Goal: Navigation & Orientation: Find specific page/section

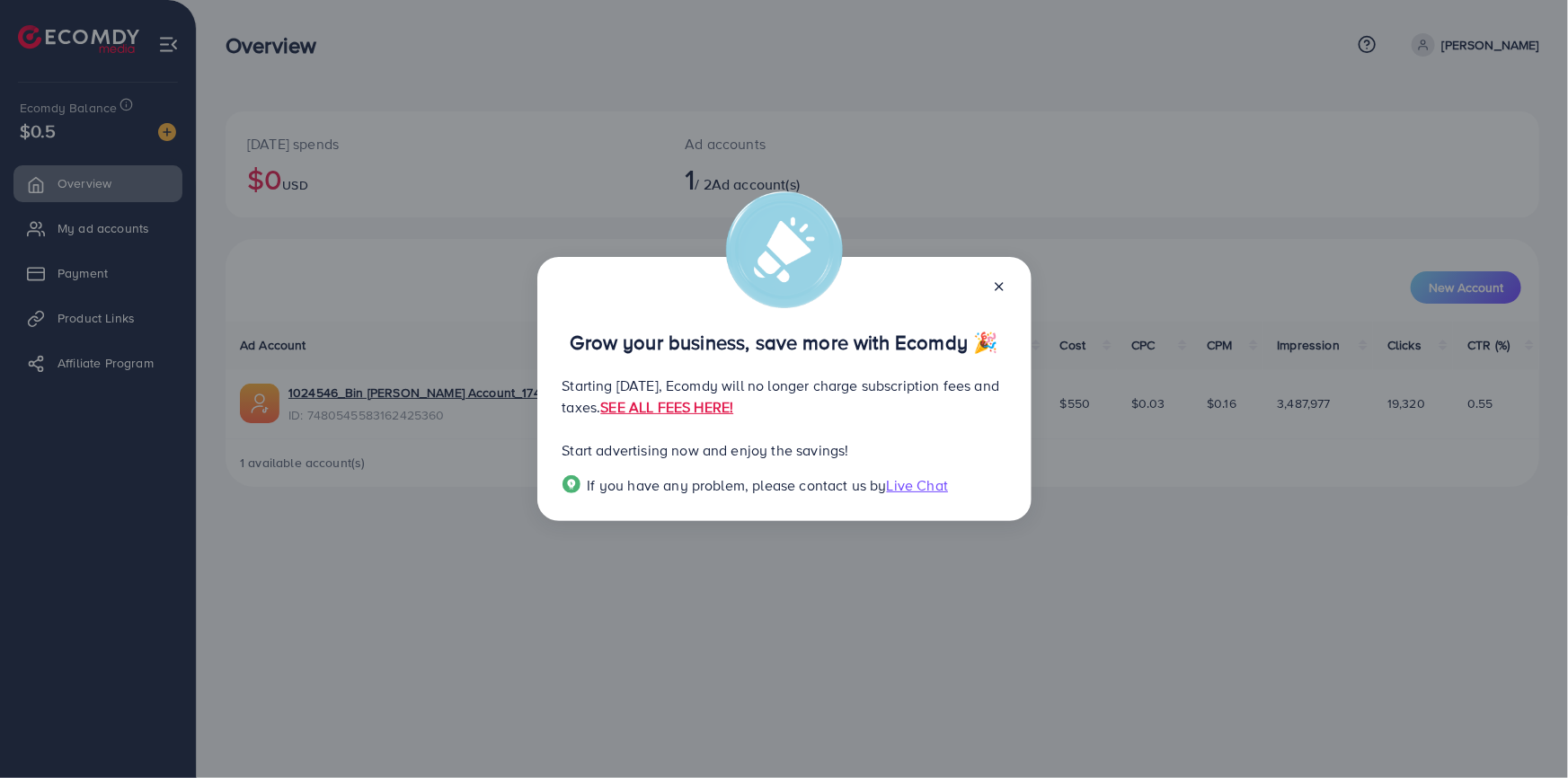
click at [992, 288] on icon at bounding box center [999, 287] width 15 height 15
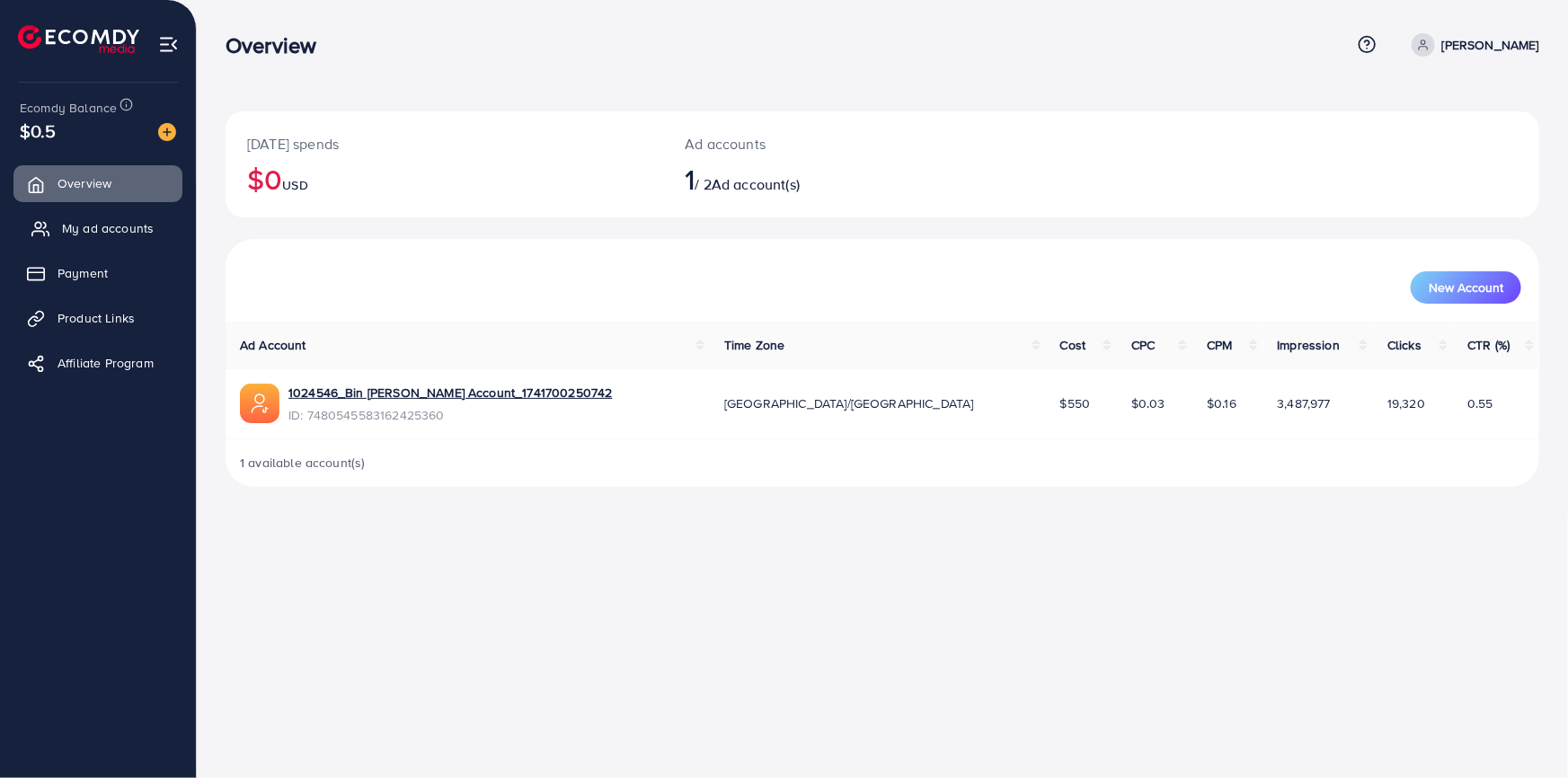
click at [108, 230] on span "My ad accounts" at bounding box center [108, 228] width 92 height 18
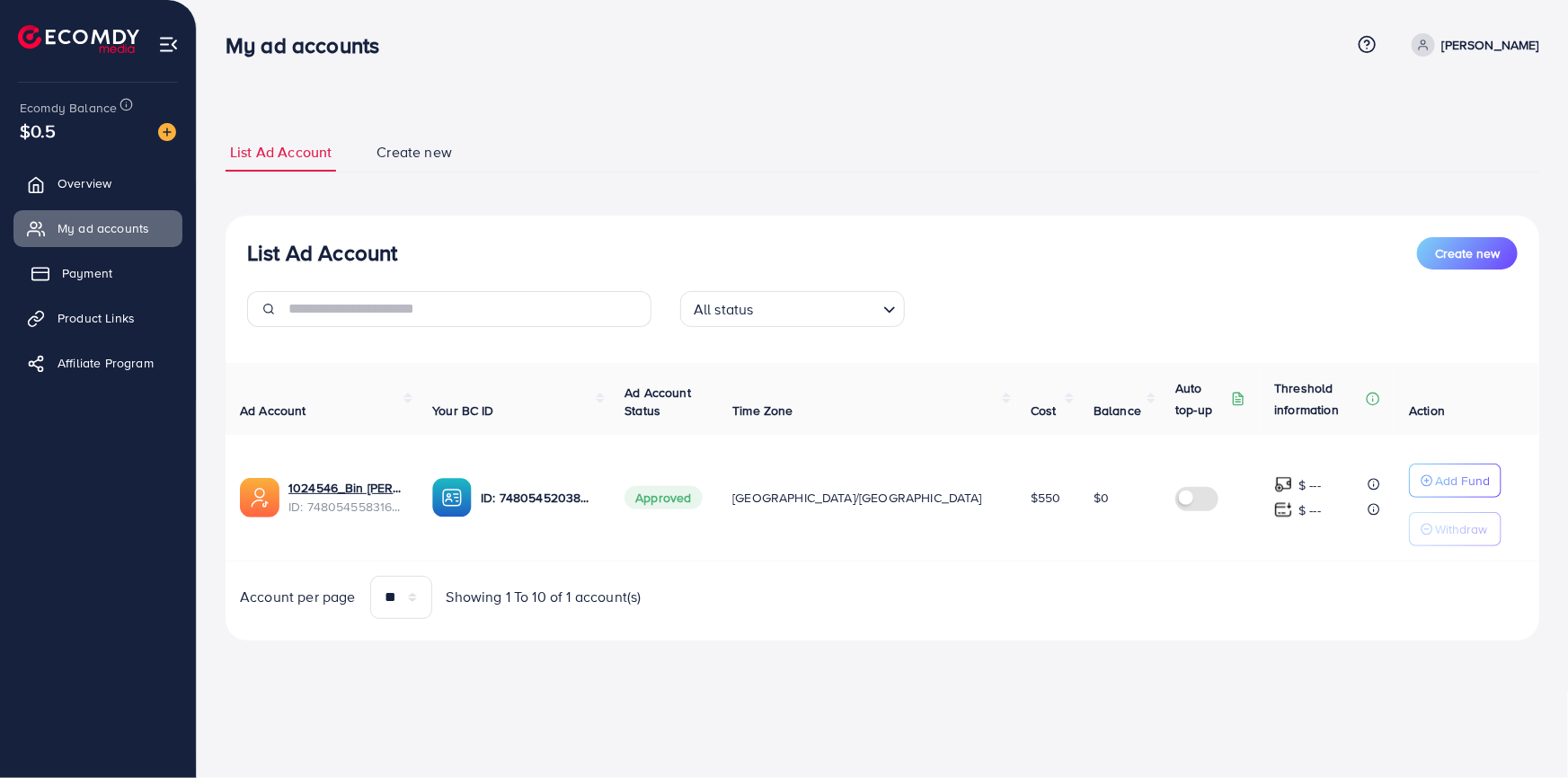
click at [86, 282] on link "Payment" at bounding box center [98, 273] width 169 height 36
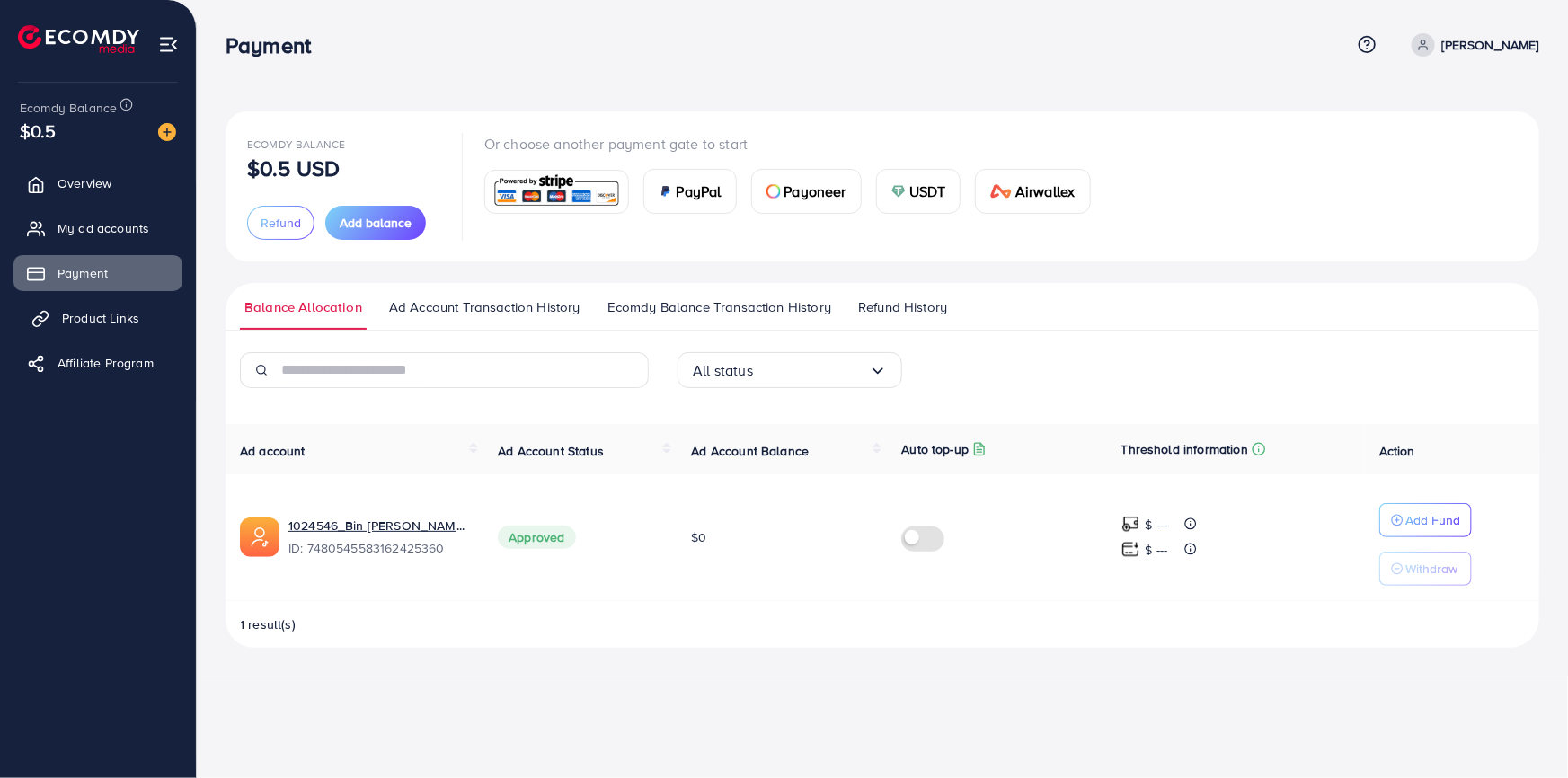
click at [72, 321] on span "Product Links" at bounding box center [100, 318] width 77 height 18
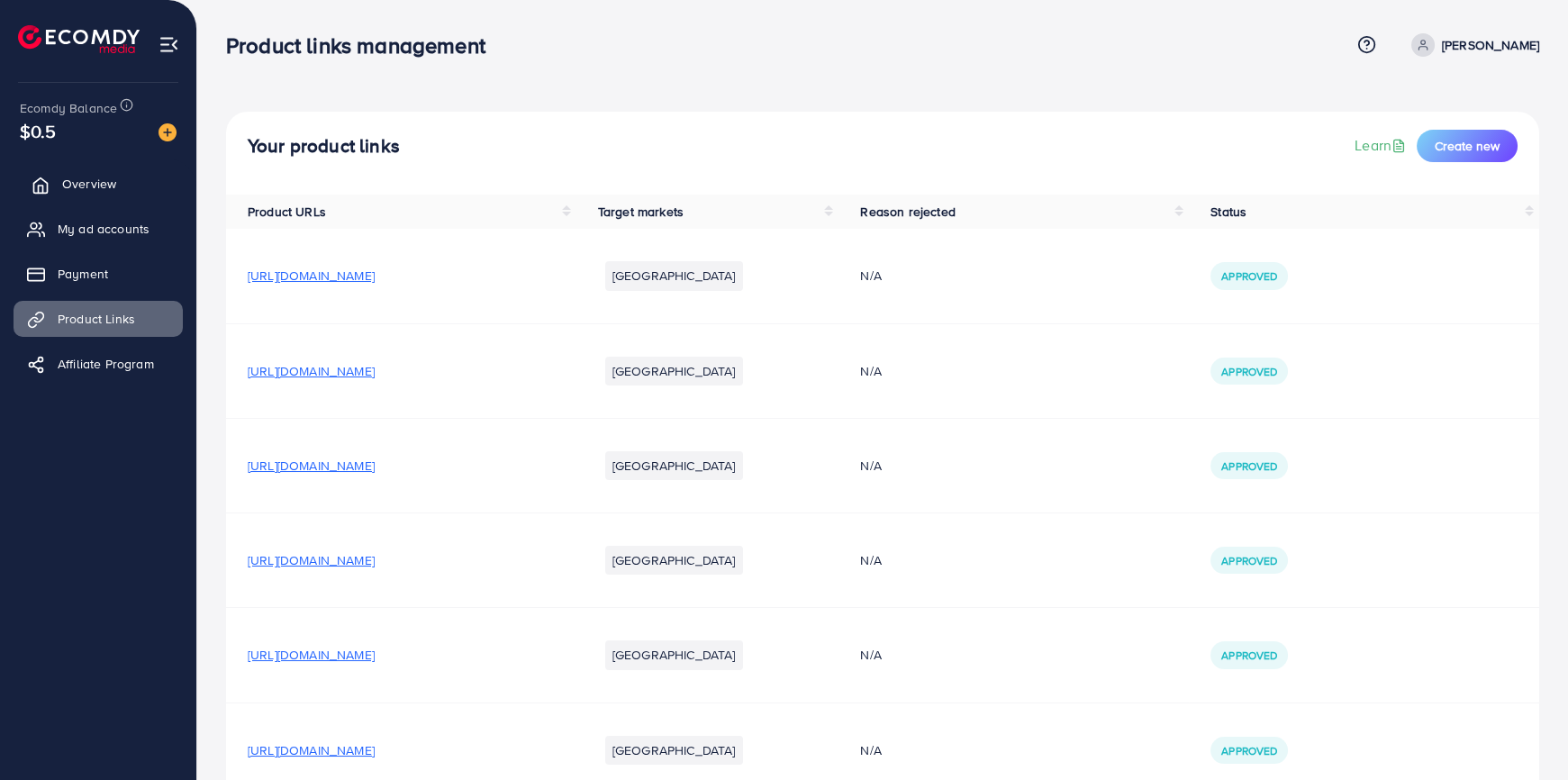
click at [77, 188] on span "Overview" at bounding box center [89, 184] width 54 height 18
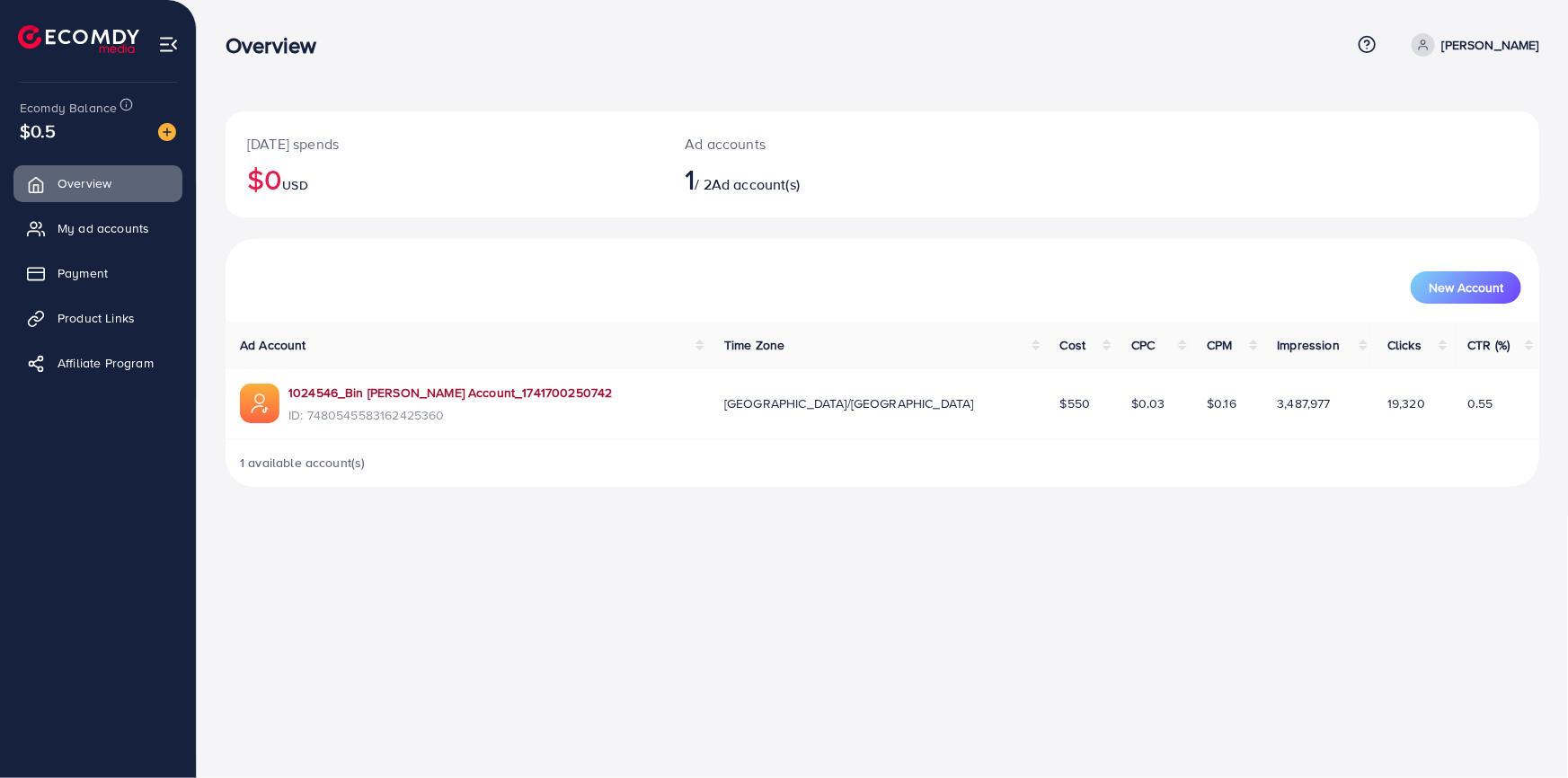
click at [440, 387] on link "1024546_Bin [PERSON_NAME] Account_1741700250742" at bounding box center [451, 392] width 325 height 18
click at [91, 233] on span "My ad accounts" at bounding box center [108, 228] width 92 height 18
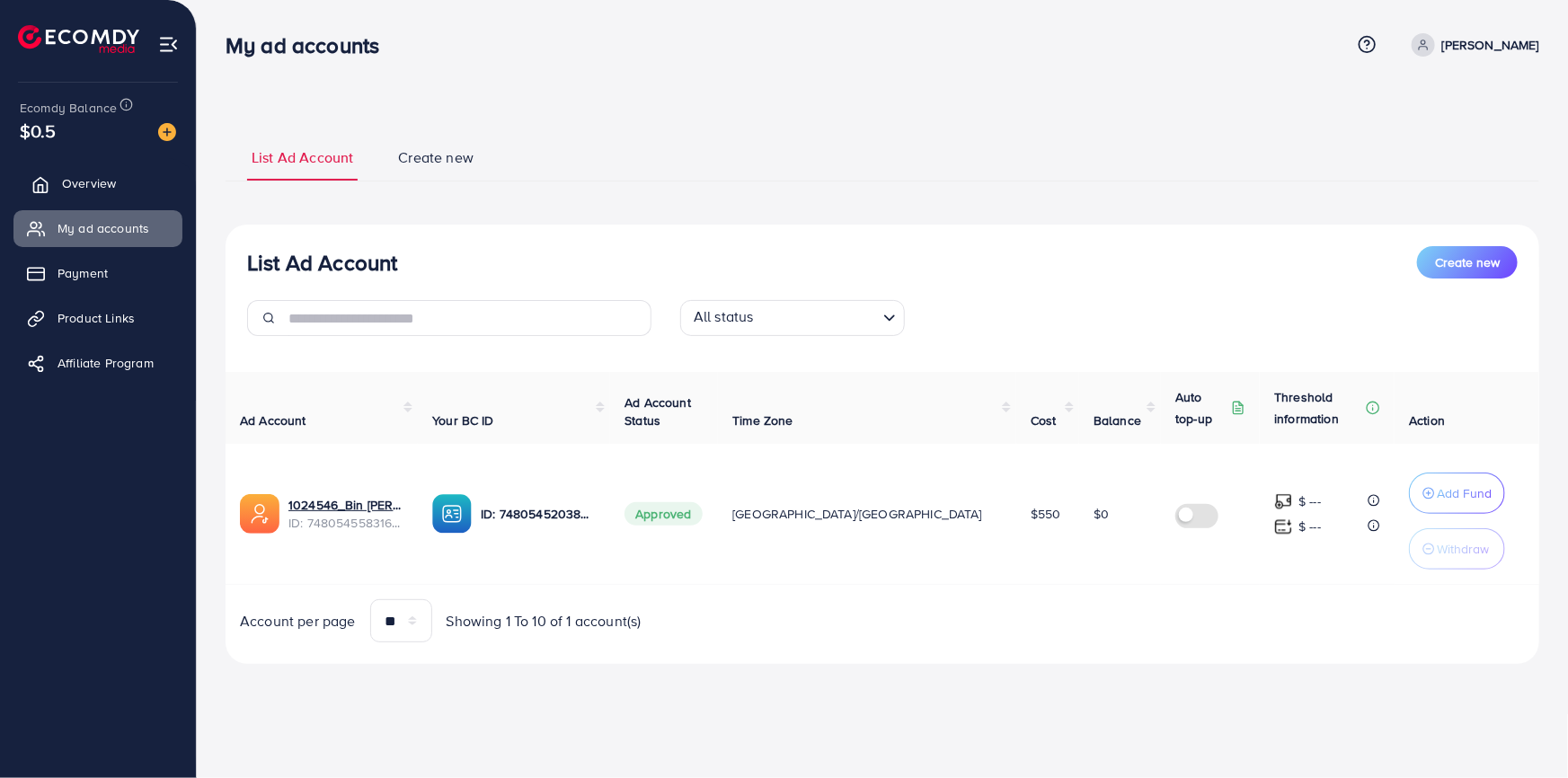
click at [90, 197] on link "Overview" at bounding box center [98, 183] width 169 height 36
